Goal: Use online tool/utility: Utilize a website feature to perform a specific function

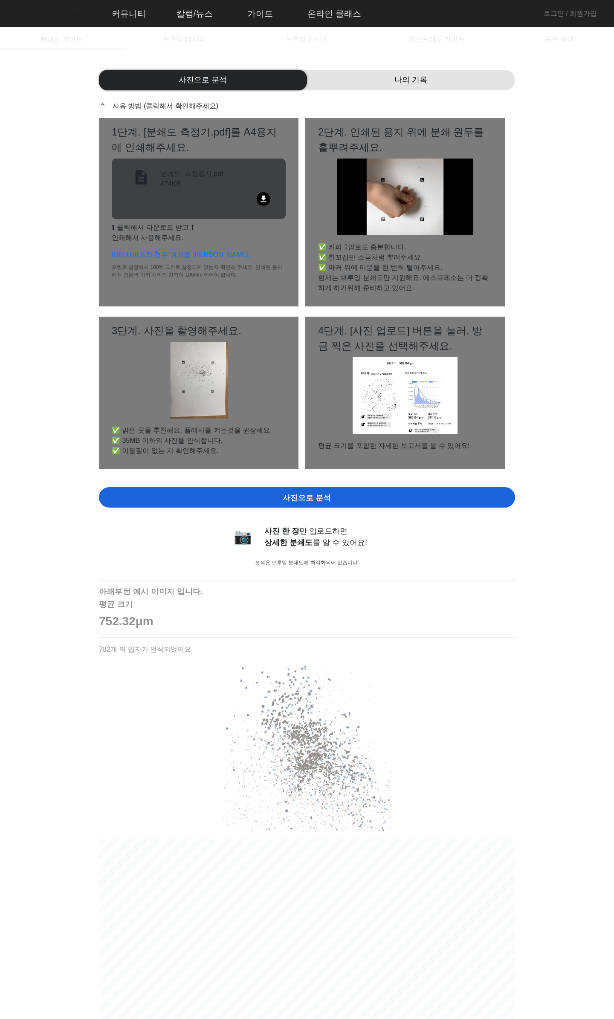
click at [194, 179] on div "분쇄도_측정용지.pdf 474KB" at bounding box center [217, 180] width 115 height 23
click at [399, 92] on div "사진으로 분석 나의 기록 expand_less 사용 방법 (클릭해서 확인해주세요) 1단계. [분쇄도 측정기.pdf]를 A4용지에 인쇄해주세요.…" at bounding box center [307, 643] width 416 height 1167
click at [410, 86] on div "나의 기록" at bounding box center [411, 80] width 208 height 20
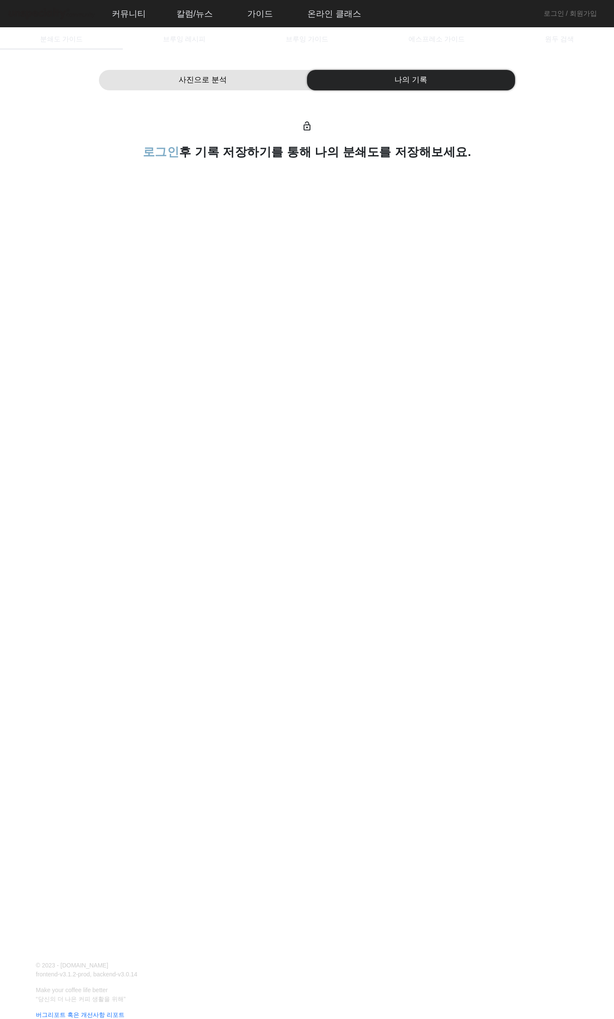
click at [200, 75] on span "사진으로 분석" at bounding box center [203, 80] width 48 height 12
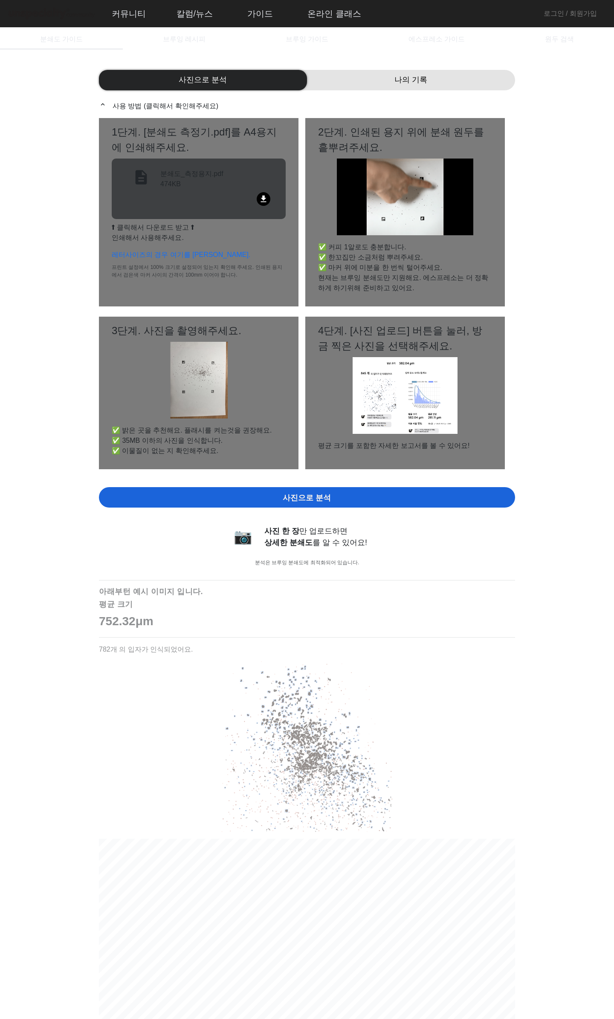
click at [328, 494] on span "사진으로 분석" at bounding box center [307, 498] width 48 height 12
click at [555, 14] on link "로그인 / 회원가입" at bounding box center [569, 14] width 53 height 10
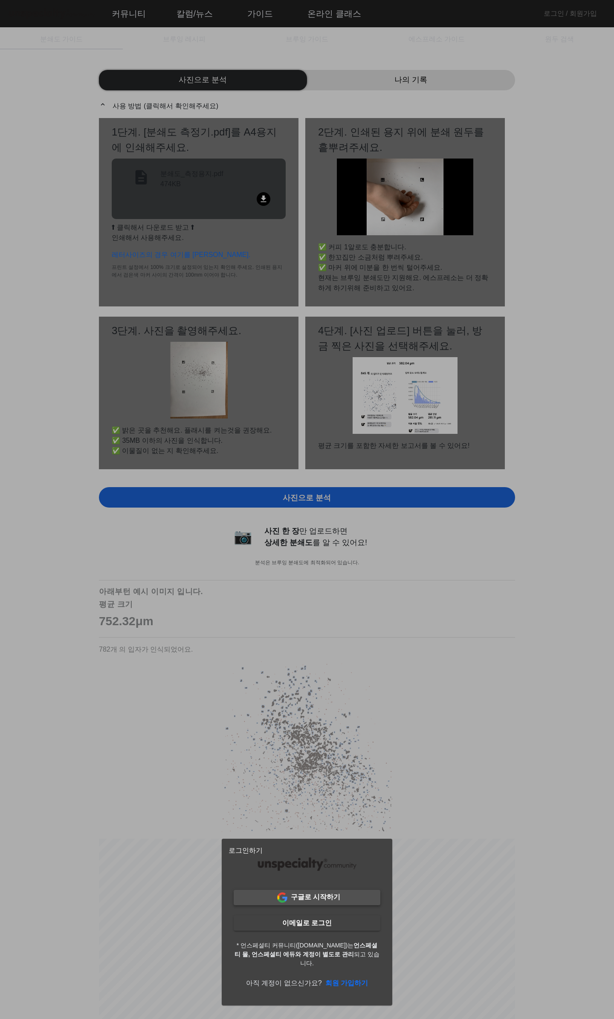
click at [329, 895] on b "구글로 시작하기" at bounding box center [315, 896] width 49 height 7
